Goal: Task Accomplishment & Management: Manage account settings

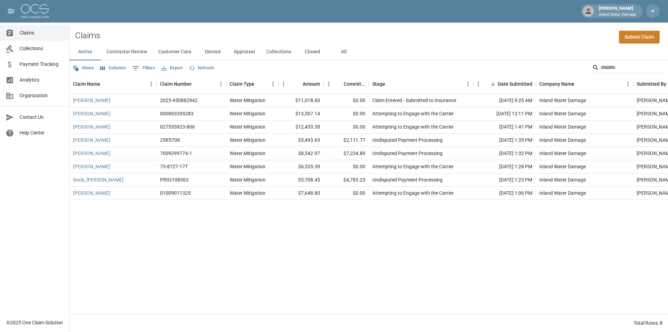
click at [609, 14] on p "Inland Water Damage" at bounding box center [617, 15] width 37 height 6
click at [638, 7] on div "[PERSON_NAME] Inland Water Damage" at bounding box center [617, 11] width 43 height 13
click at [652, 12] on icon "button" at bounding box center [652, 11] width 8 height 8
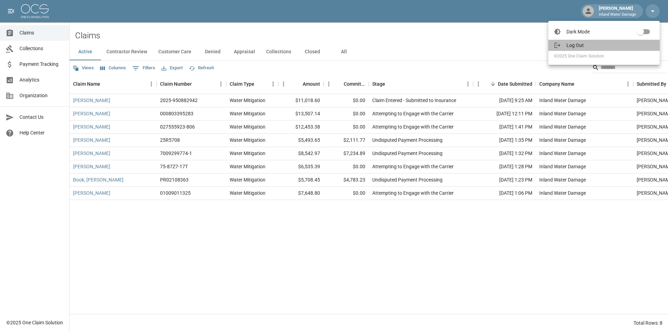
click at [581, 45] on span "Log Out" at bounding box center [610, 45] width 88 height 7
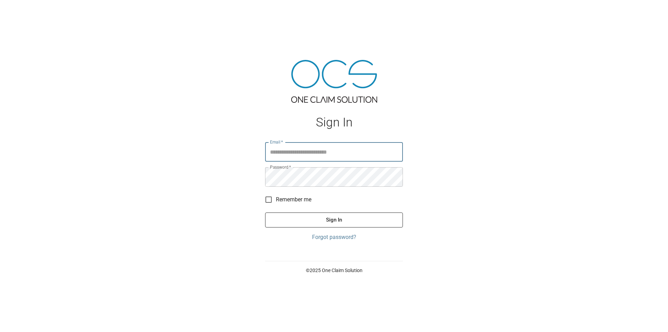
click at [302, 156] on input "Email   *" at bounding box center [334, 151] width 138 height 19
click at [302, 150] on input "Email   *" at bounding box center [334, 151] width 138 height 19
click at [297, 150] on input "Email   *" at bounding box center [334, 151] width 138 height 19
click at [278, 157] on input "Email   *" at bounding box center [334, 151] width 138 height 19
type input "**********"
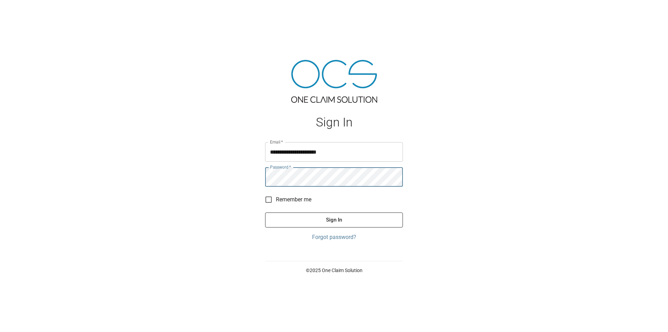
click at [265, 212] on button "Sign In" at bounding box center [334, 219] width 138 height 15
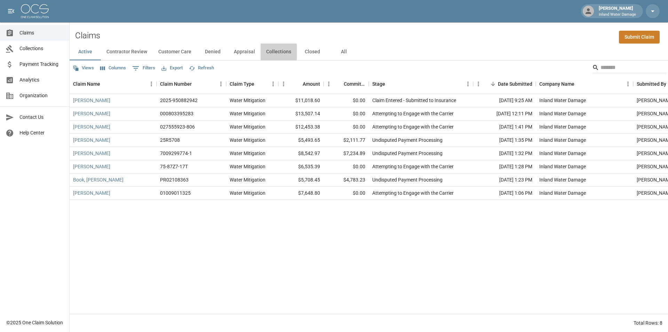
click at [272, 52] on button "Collections" at bounding box center [279, 51] width 36 height 17
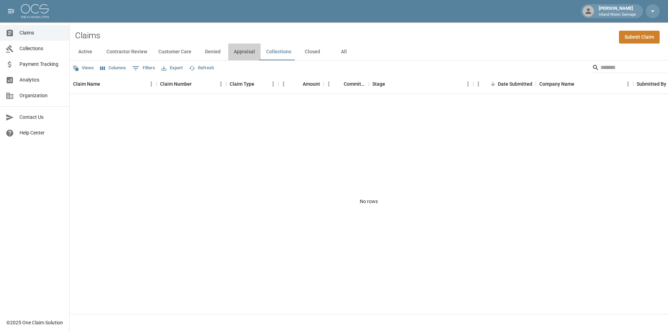
click at [246, 51] on button "Appraisal" at bounding box center [244, 51] width 32 height 17
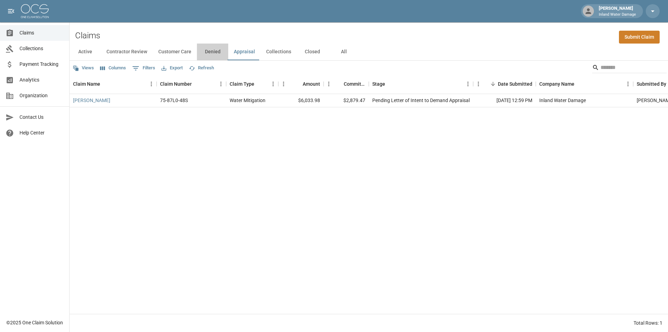
click at [212, 52] on button "Denied" at bounding box center [212, 51] width 31 height 17
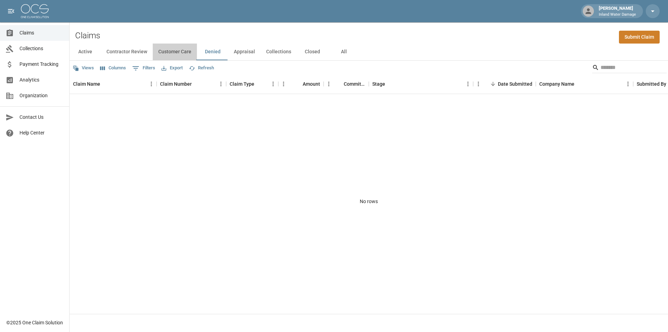
click at [181, 52] on button "Customer Care" at bounding box center [175, 51] width 44 height 17
click at [136, 50] on button "Contractor Review" at bounding box center [127, 51] width 52 height 17
click at [87, 52] on button "Active" at bounding box center [85, 51] width 31 height 17
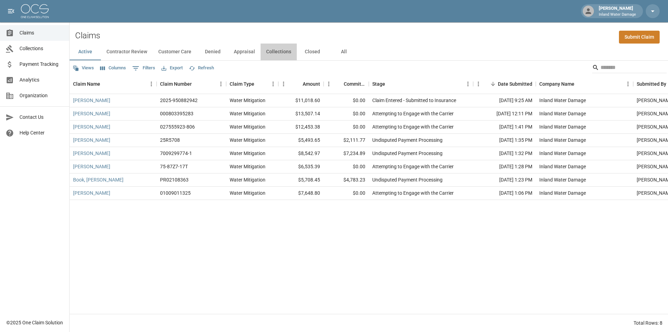
click at [279, 52] on button "Collections" at bounding box center [279, 51] width 36 height 17
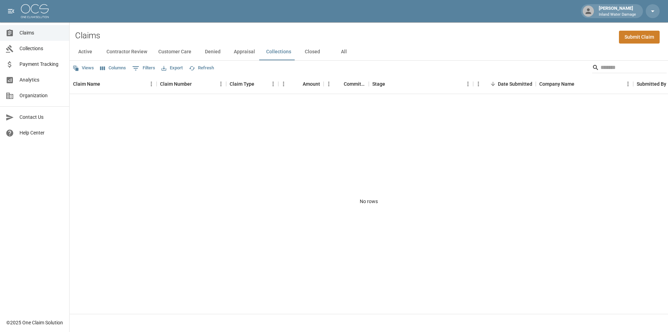
click at [310, 52] on button "Closed" at bounding box center [312, 51] width 31 height 17
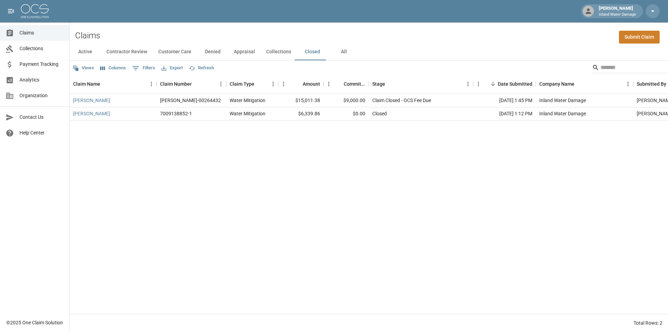
click at [336, 52] on button "All" at bounding box center [343, 51] width 31 height 17
